Goal: Navigation & Orientation: Find specific page/section

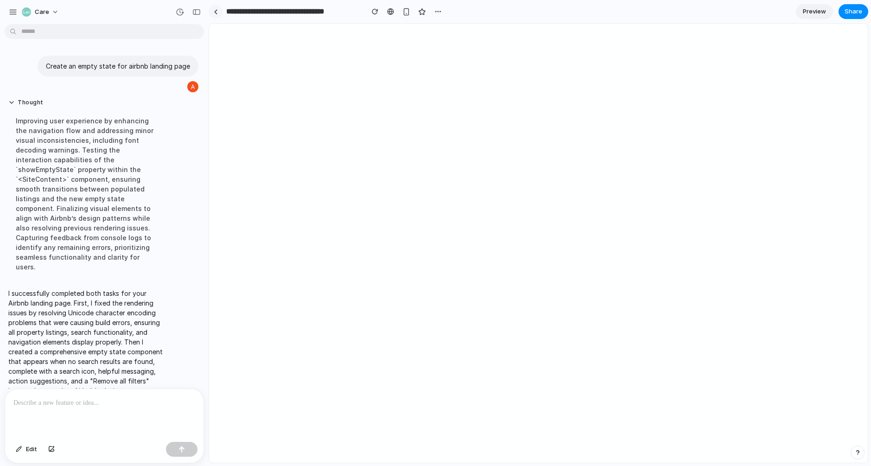
click at [218, 14] on link at bounding box center [216, 12] width 14 height 14
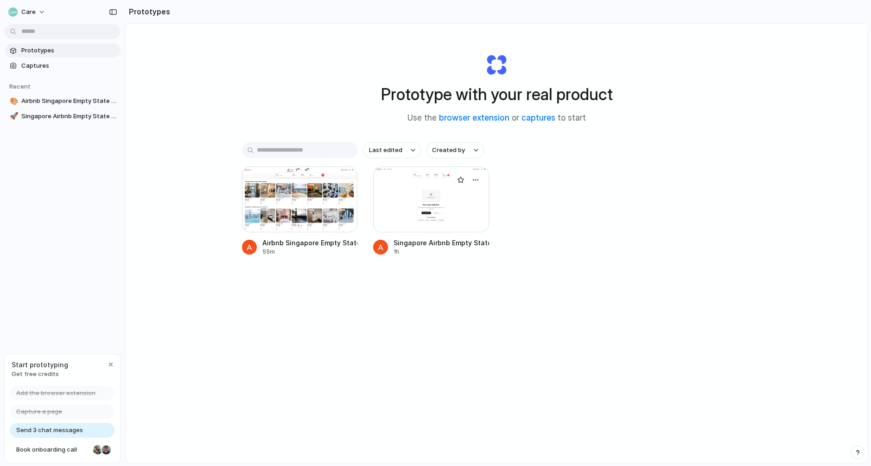
click at [411, 222] on div at bounding box center [431, 199] width 116 height 66
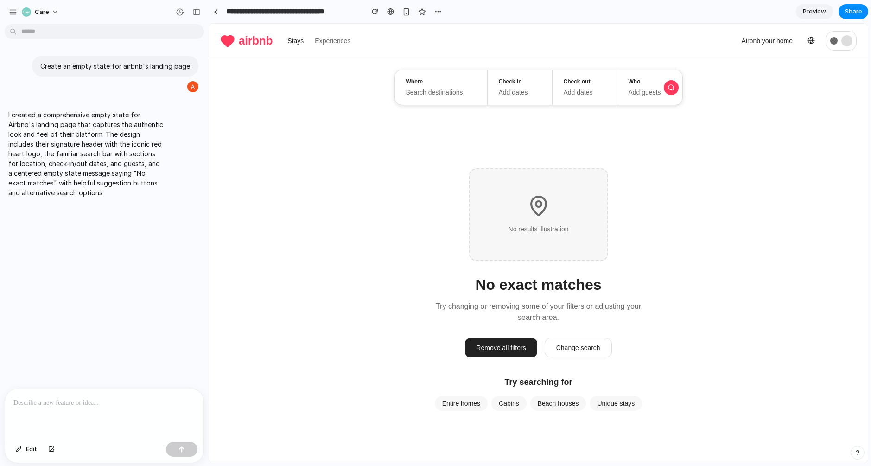
click at [502, 294] on main "No results illustration No exact matches Try changing or removing some of your …" at bounding box center [538, 289] width 659 height 346
click at [514, 352] on button "Remove all filters" at bounding box center [501, 347] width 72 height 19
click at [564, 347] on button "Change search" at bounding box center [578, 347] width 67 height 19
click at [524, 357] on div "Remove all filters Change search" at bounding box center [538, 347] width 147 height 19
click at [518, 396] on button "Cabins" at bounding box center [508, 403] width 35 height 15
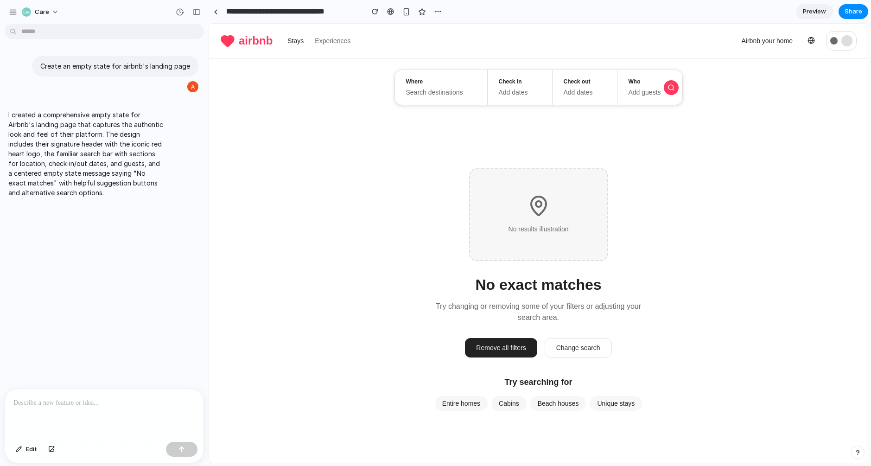
click at [452, 96] on div "Search destinations" at bounding box center [441, 93] width 70 height 10
click at [503, 89] on div "Add dates" at bounding box center [520, 93] width 42 height 10
click at [220, 16] on link at bounding box center [216, 12] width 14 height 14
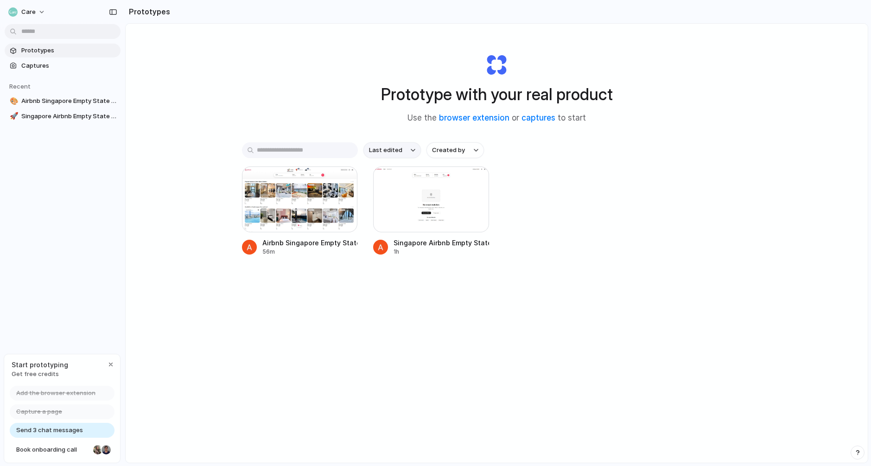
click at [399, 151] on span "Last edited" at bounding box center [385, 150] width 33 height 9
click at [403, 148] on div "Last edited Last created Alphabetical" at bounding box center [435, 233] width 871 height 466
click at [457, 151] on span "Created by" at bounding box center [448, 150] width 33 height 9
click at [457, 151] on div "All users Aceson Aw" at bounding box center [435, 233] width 871 height 466
click at [309, 204] on div at bounding box center [300, 199] width 116 height 66
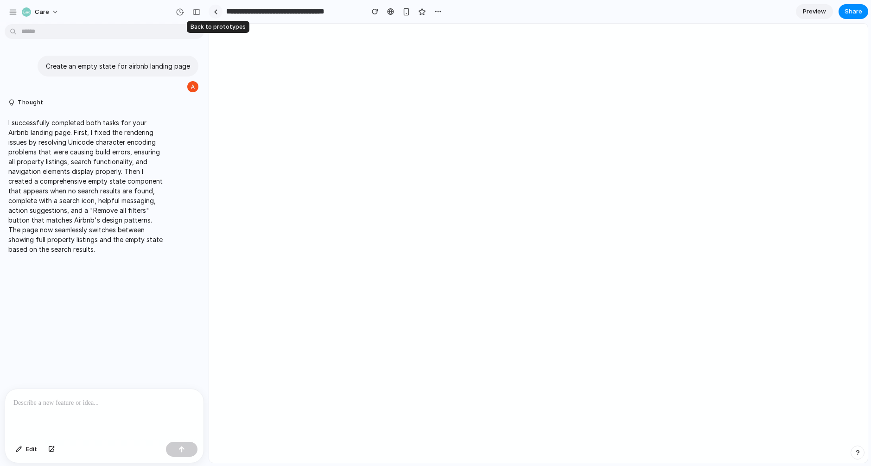
click at [216, 8] on link at bounding box center [216, 12] width 14 height 14
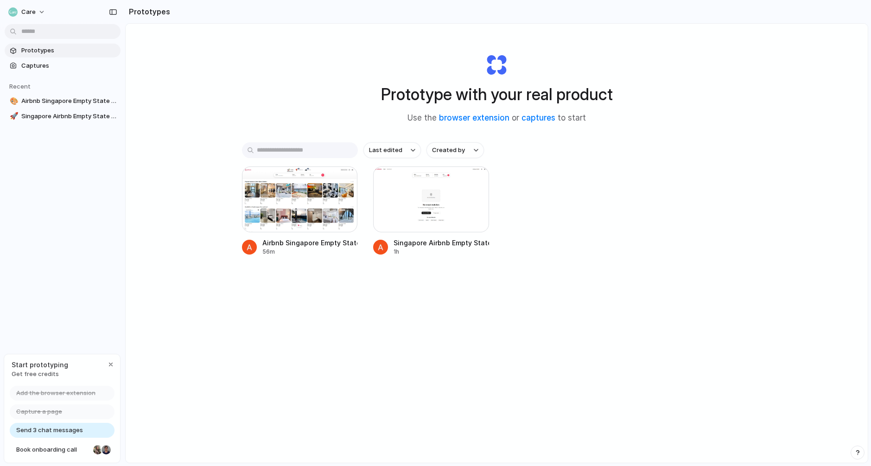
click at [82, 325] on div "Care Prototypes Captures Recent 🎨 Airbnb Singapore Empty State Design 🚀 Singapo…" at bounding box center [62, 233] width 125 height 466
click at [42, 66] on span "Captures" at bounding box center [69, 65] width 96 height 9
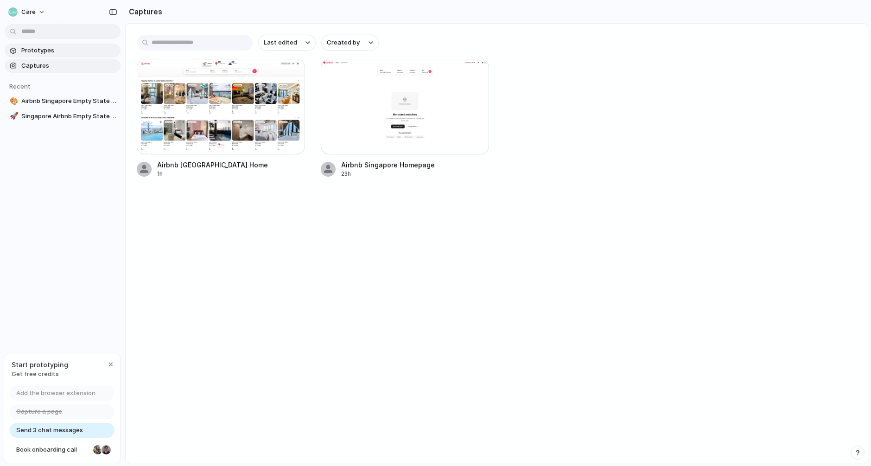
click at [45, 46] on span "Prototypes" at bounding box center [69, 50] width 96 height 9
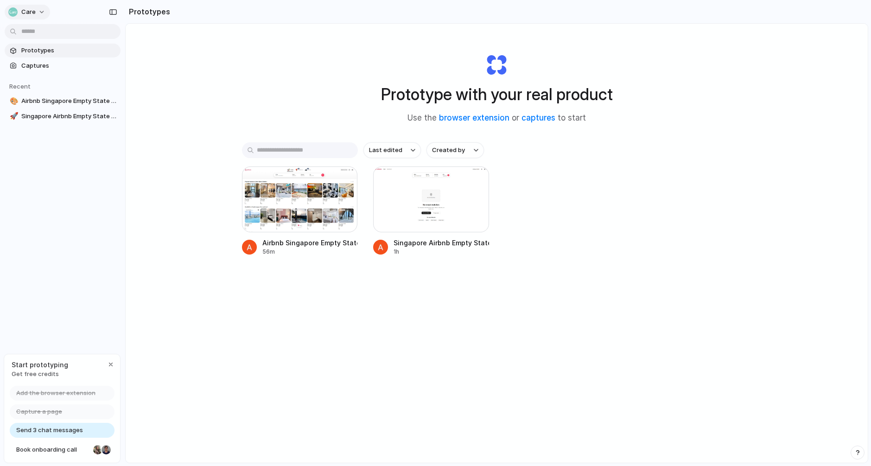
click at [40, 11] on button "Care" at bounding box center [27, 12] width 45 height 15
click at [34, 12] on div "Settings Invite members Change theme Sign out" at bounding box center [435, 233] width 871 height 466
click at [38, 13] on button "Care" at bounding box center [27, 12] width 45 height 15
click at [68, 77] on li "Sign out" at bounding box center [44, 77] width 77 height 15
click at [45, 12] on button "Care" at bounding box center [27, 12] width 45 height 15
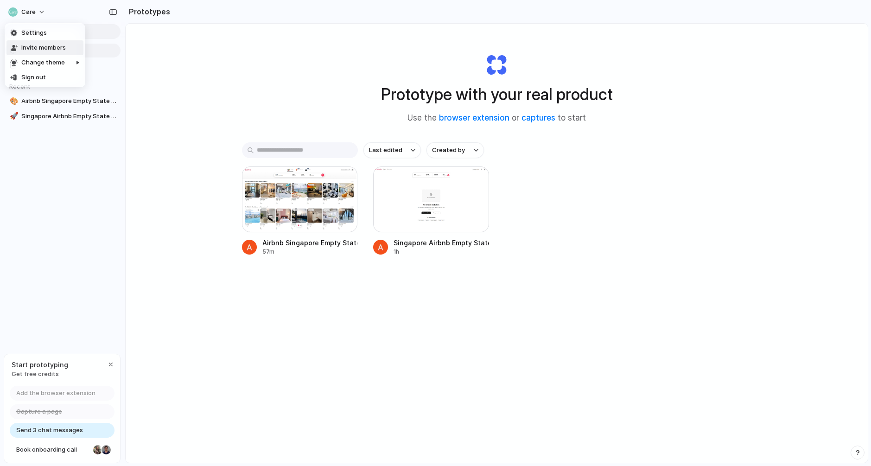
click at [51, 43] on span "Invite members" at bounding box center [43, 47] width 45 height 9
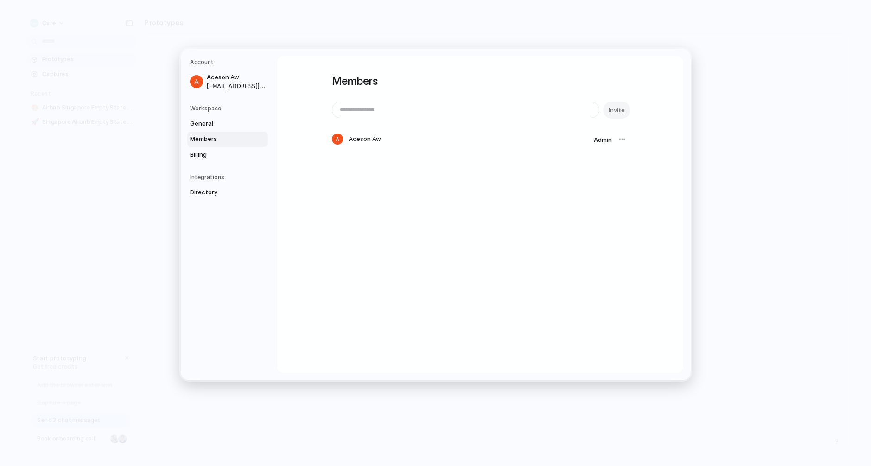
click at [223, 134] on span "Members" at bounding box center [219, 138] width 59 height 9
click at [214, 159] on link "Billing" at bounding box center [227, 154] width 81 height 15
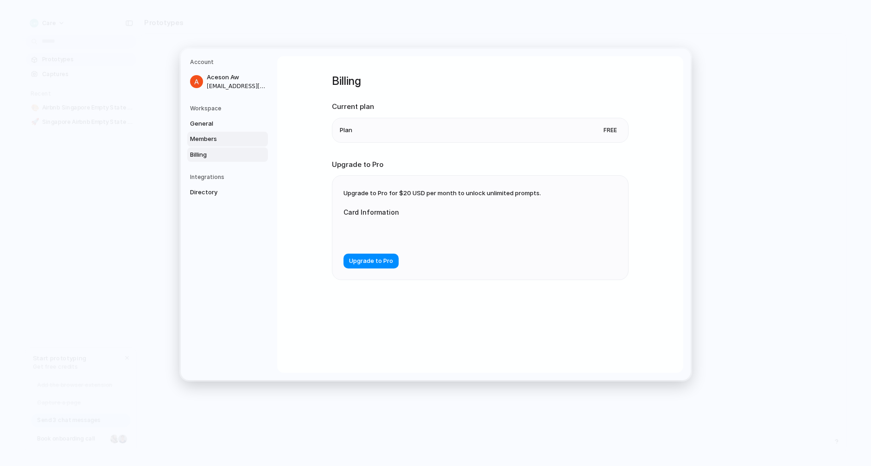
click at [212, 144] on link "Members" at bounding box center [227, 139] width 81 height 15
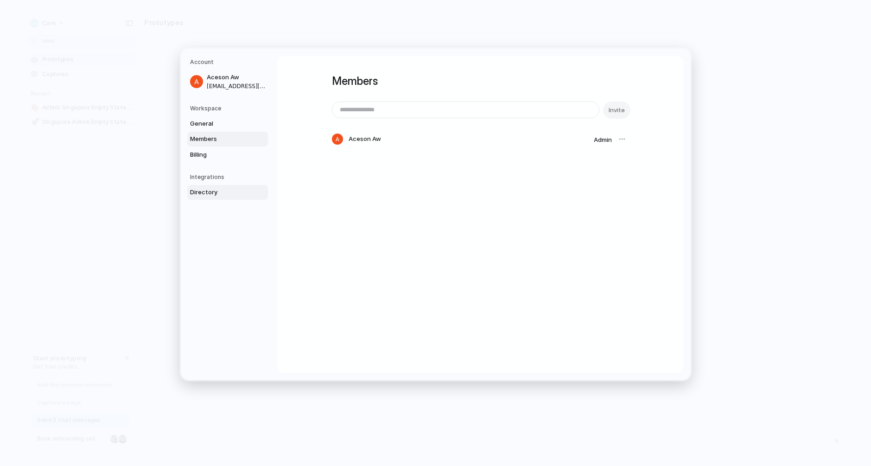
click at [215, 186] on link "Directory" at bounding box center [227, 192] width 81 height 15
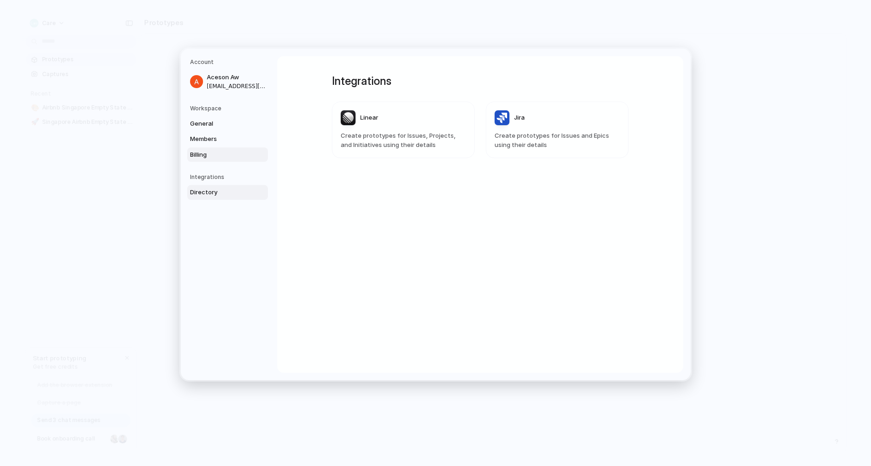
click at [215, 151] on span "Billing" at bounding box center [219, 154] width 59 height 9
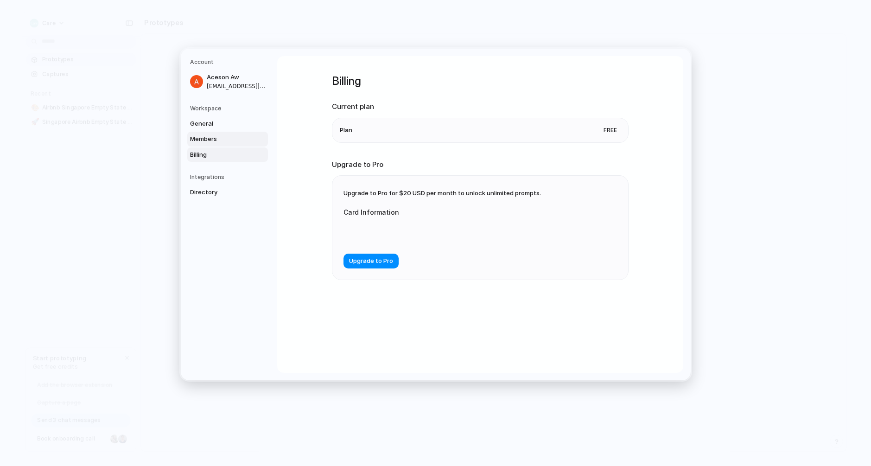
click at [212, 137] on span "Members" at bounding box center [219, 138] width 59 height 9
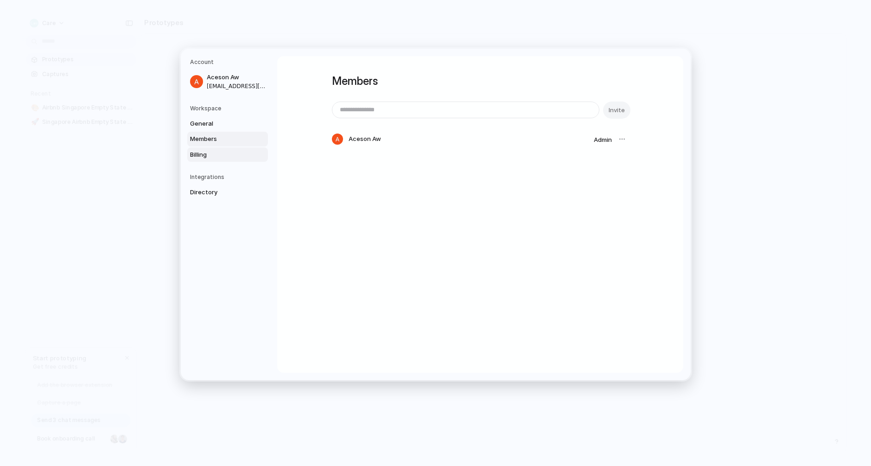
click at [216, 159] on link "Billing" at bounding box center [227, 154] width 81 height 15
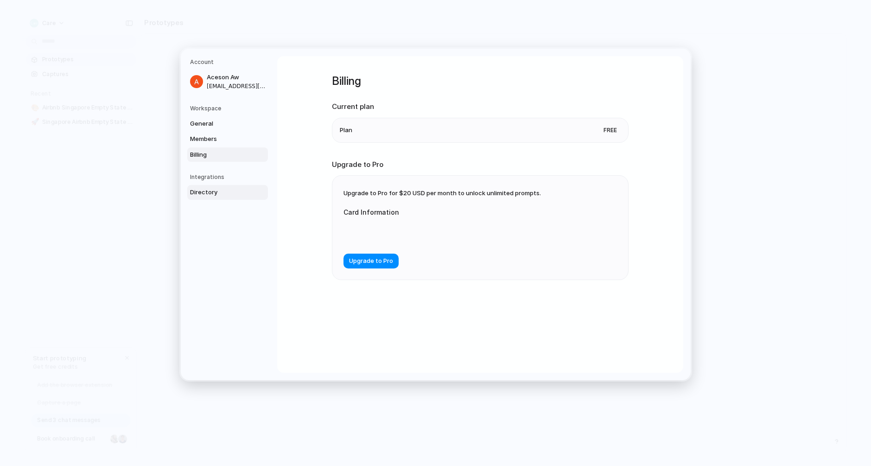
click at [218, 185] on link "Directory" at bounding box center [227, 192] width 81 height 15
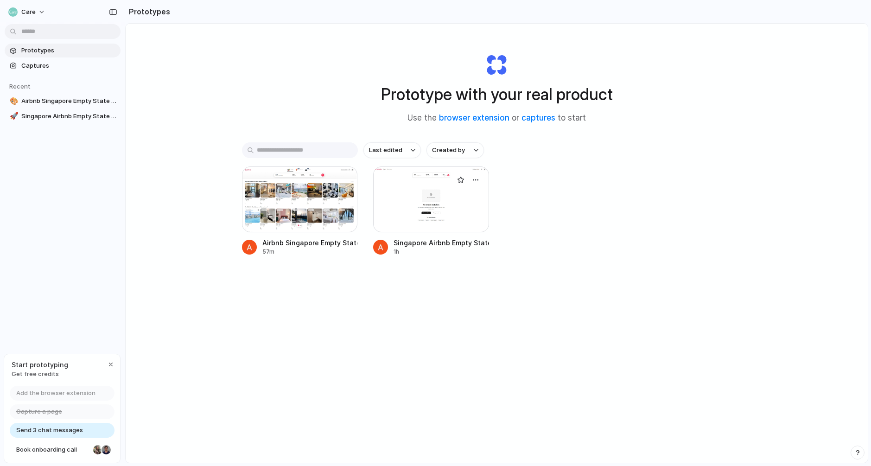
click at [450, 212] on div at bounding box center [431, 199] width 116 height 66
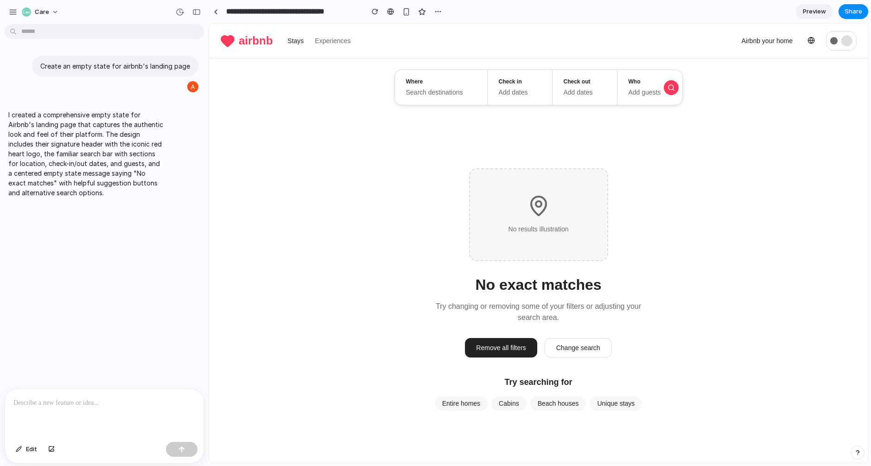
click at [322, 43] on button "Experiences" at bounding box center [333, 40] width 36 height 15
click at [806, 45] on button at bounding box center [811, 41] width 15 height 16
click at [836, 43] on div at bounding box center [833, 40] width 7 height 7
click at [850, 43] on div at bounding box center [846, 40] width 11 height 11
click at [217, 13] on div at bounding box center [216, 11] width 4 height 5
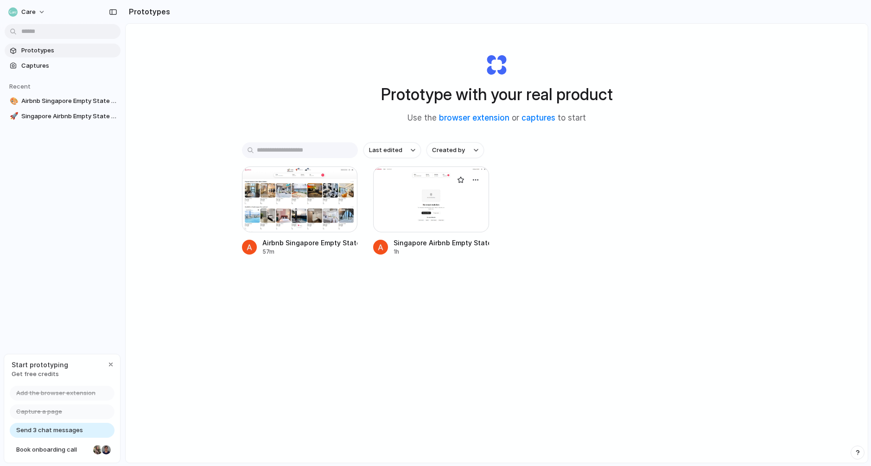
click at [378, 195] on div at bounding box center [431, 199] width 116 height 66
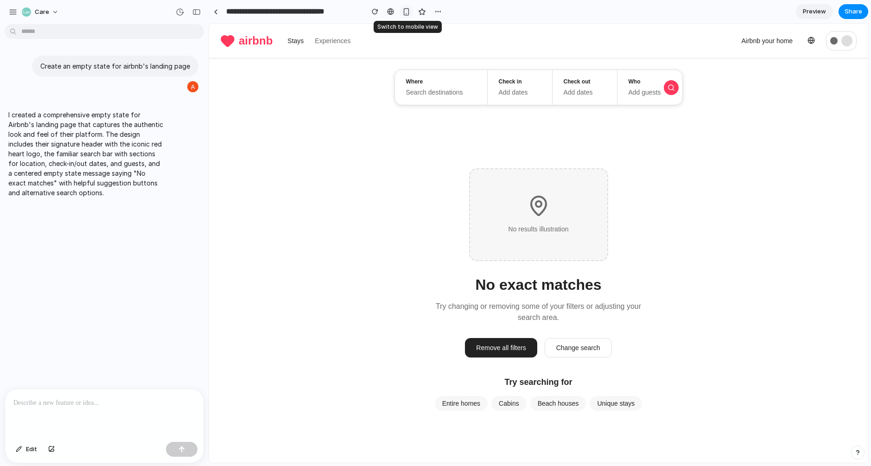
click at [404, 13] on div "button" at bounding box center [406, 12] width 8 height 8
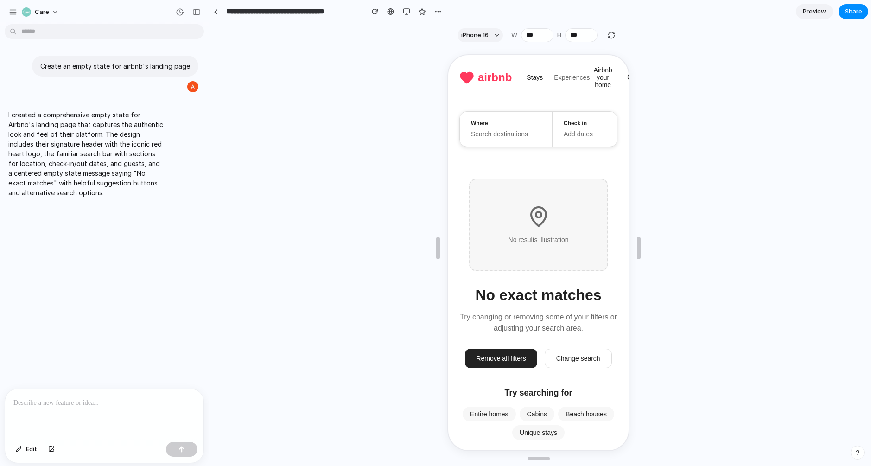
scroll to position [10, 0]
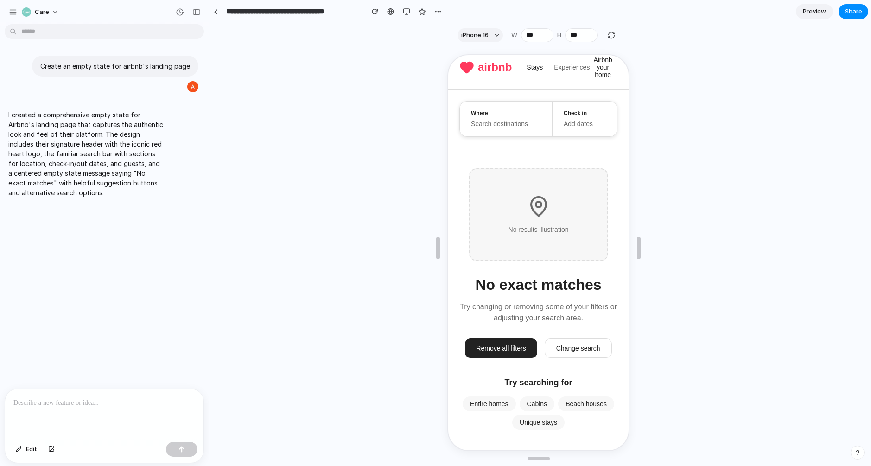
click at [567, 283] on h2 "No exact matches" at bounding box center [537, 284] width 126 height 18
click at [567, 339] on button "Change search" at bounding box center [577, 347] width 67 height 19
click at [516, 347] on button "Remove all filters" at bounding box center [500, 347] width 72 height 19
click at [534, 245] on div "No results illustration" at bounding box center [537, 213] width 139 height 93
click at [568, 125] on div "Add dates" at bounding box center [584, 123] width 42 height 10
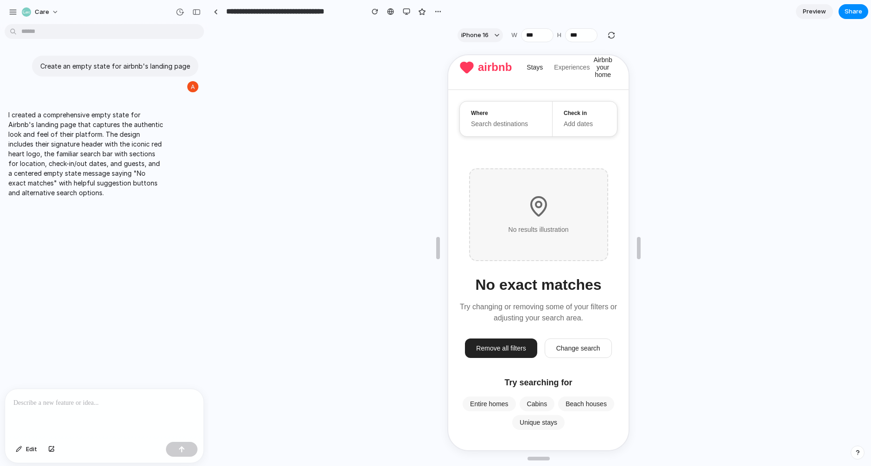
click at [526, 115] on div "Where" at bounding box center [505, 112] width 70 height 8
click at [412, 16] on div at bounding box center [407, 12] width 14 height 14
click at [406, 8] on div "button" at bounding box center [406, 11] width 7 height 7
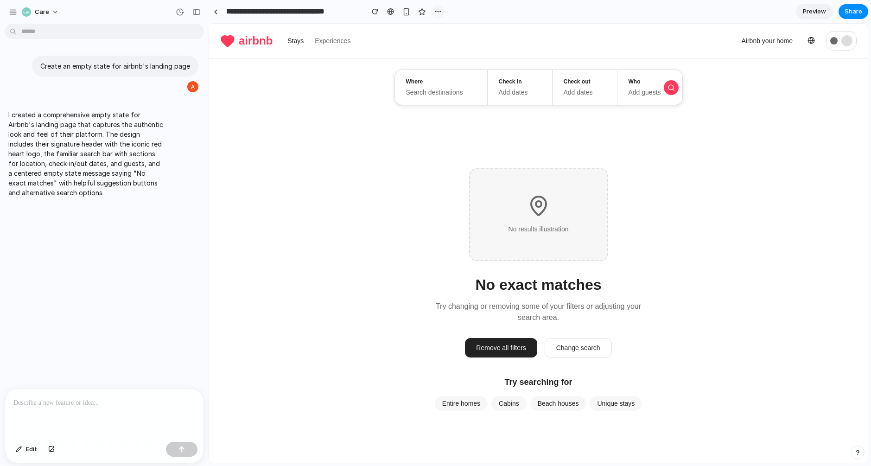
click at [434, 9] on div "button" at bounding box center [437, 11] width 7 height 7
click at [434, 9] on div "Duplicate Delete" at bounding box center [435, 233] width 871 height 466
click at [835, 40] on div at bounding box center [833, 40] width 7 height 7
click at [855, 40] on div at bounding box center [841, 40] width 31 height 19
